Goal: Transaction & Acquisition: Purchase product/service

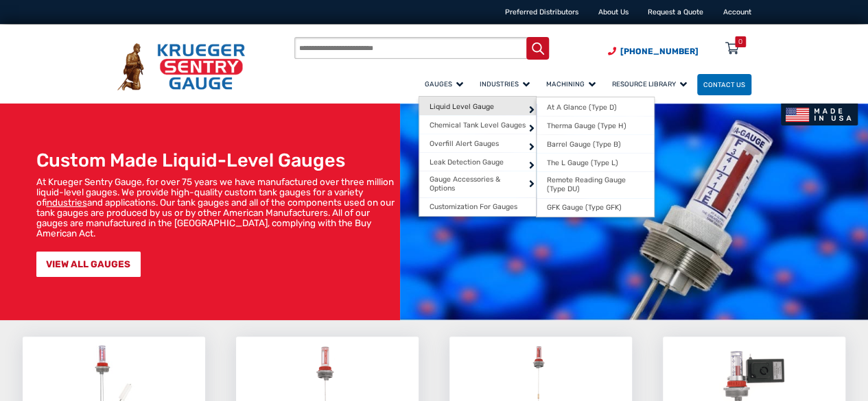
click at [429, 108] on span "Liquid Level Gauge" at bounding box center [461, 106] width 64 height 9
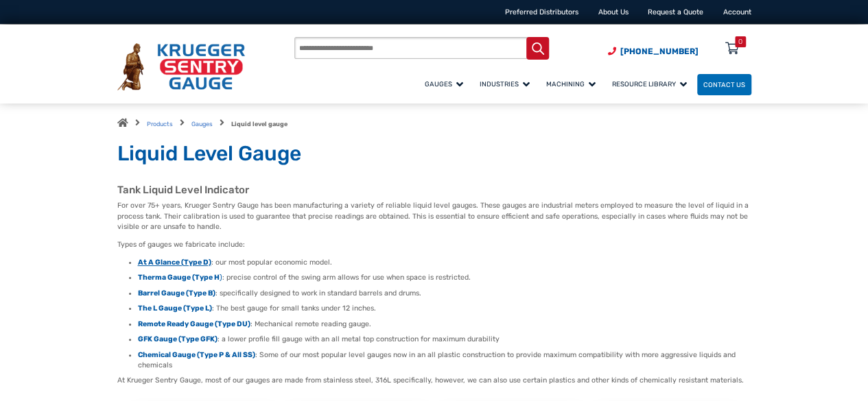
click at [150, 262] on strong "At A Glance (Type D)" at bounding box center [174, 262] width 73 height 9
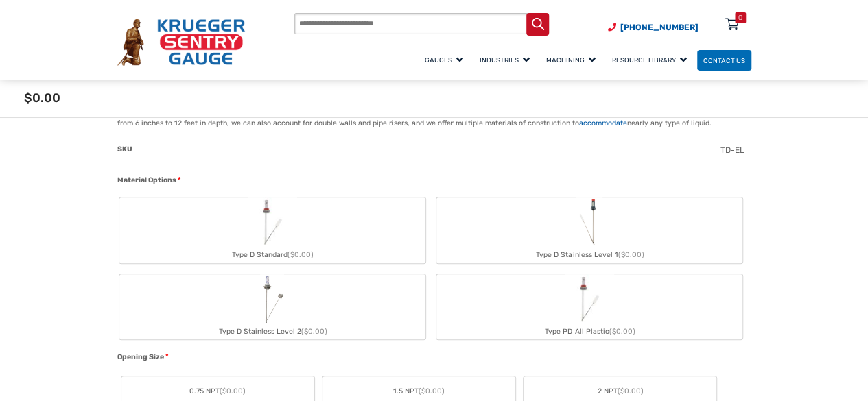
scroll to position [357, 0]
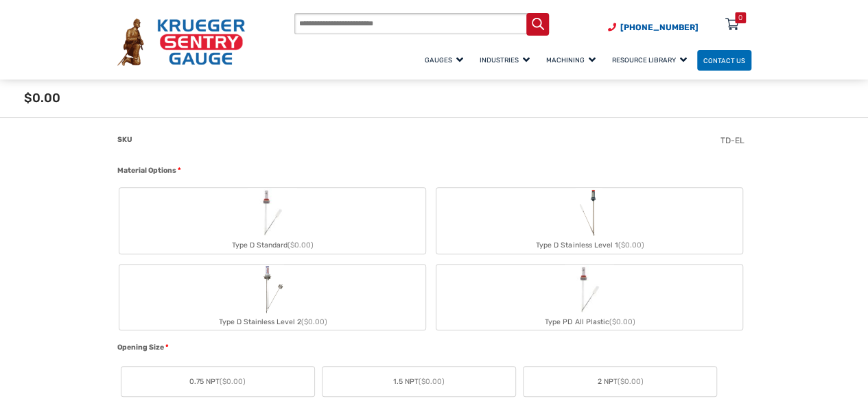
click at [294, 222] on img "Type D Standard" at bounding box center [272, 212] width 49 height 49
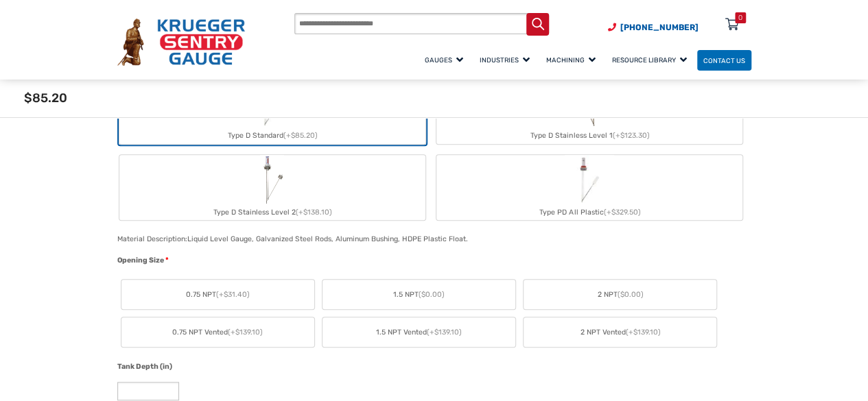
scroll to position [502, 0]
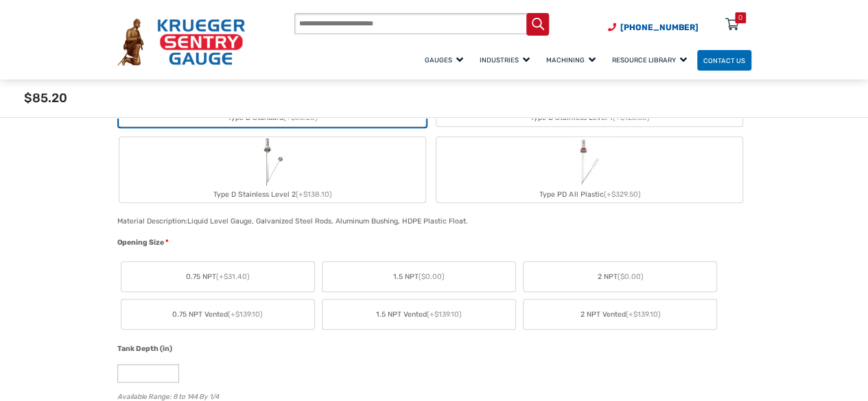
click at [600, 275] on span "2 NPT ($0.00)" at bounding box center [620, 277] width 46 height 11
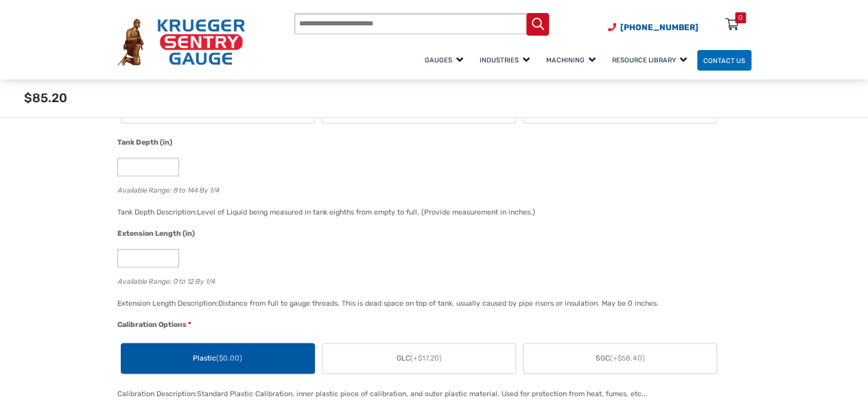
scroll to position [713, 0]
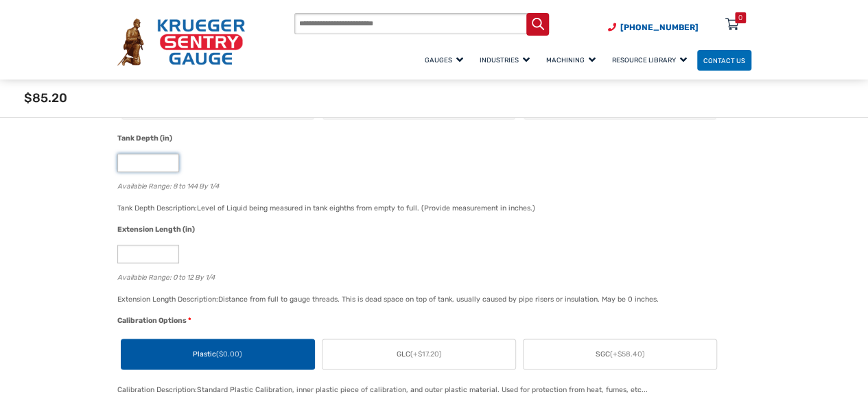
click at [172, 167] on input "*" at bounding box center [148, 163] width 62 height 19
